Goal: Entertainment & Leisure: Browse casually

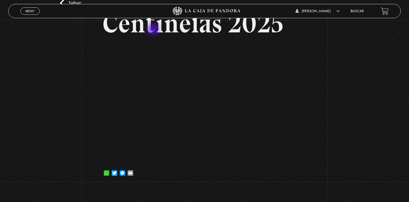
scroll to position [11, 0]
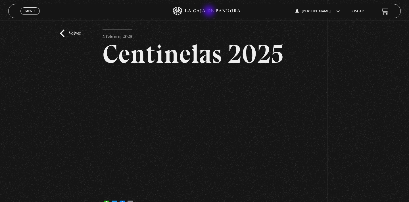
click at [209, 12] on icon at bounding box center [212, 11] width 55 height 4
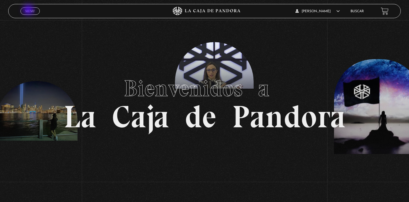
click at [29, 10] on span "Menu" at bounding box center [29, 10] width 9 height 3
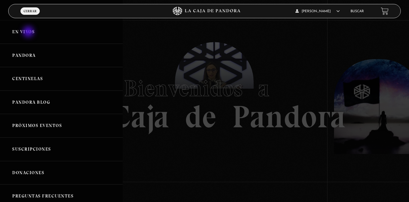
click at [29, 32] on link "En vivos" at bounding box center [61, 32] width 123 height 24
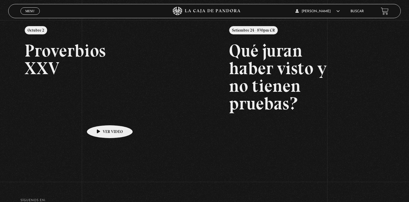
scroll to position [73, 0]
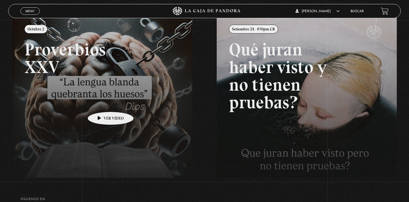
click at [102, 103] on link at bounding box center [216, 117] width 409 height 202
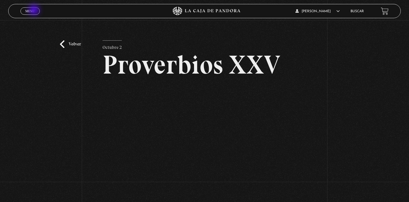
click at [35, 10] on span "Menu" at bounding box center [29, 10] width 9 height 3
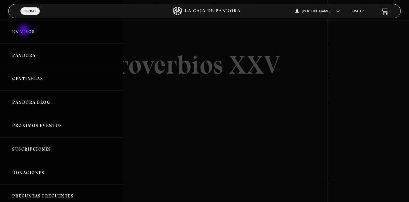
click at [24, 31] on link "En vivos" at bounding box center [61, 32] width 123 height 24
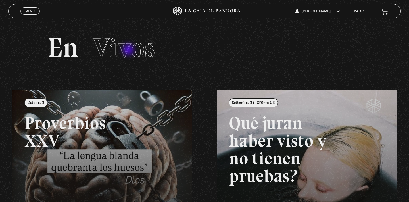
click at [129, 50] on span "Vivos" at bounding box center [124, 47] width 62 height 32
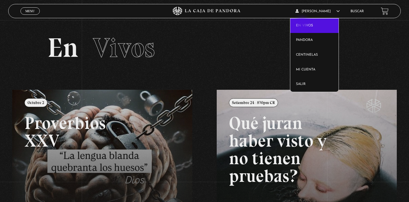
click at [302, 25] on link "En vivos" at bounding box center [314, 25] width 49 height 15
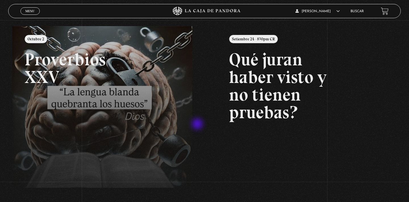
scroll to position [61, 0]
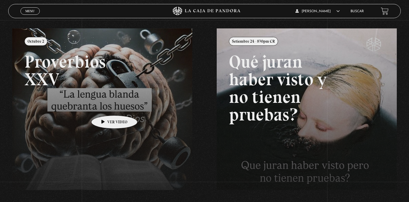
click at [105, 107] on link at bounding box center [216, 129] width 409 height 202
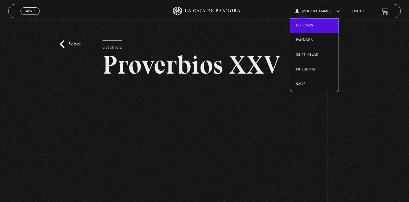
click at [303, 23] on link "En vivos" at bounding box center [314, 25] width 49 height 15
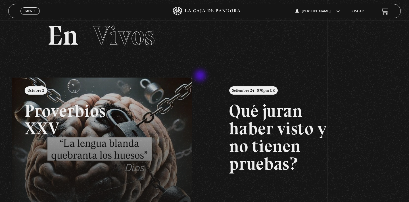
scroll to position [15, 0]
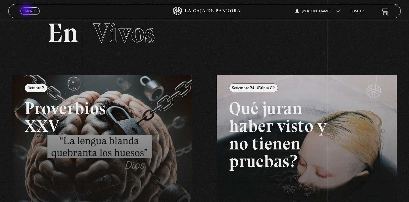
click at [27, 10] on span "Menu" at bounding box center [29, 10] width 9 height 3
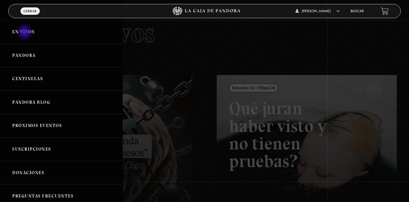
click at [25, 33] on link "En vivos" at bounding box center [61, 32] width 123 height 24
